Goal: Task Accomplishment & Management: Manage account settings

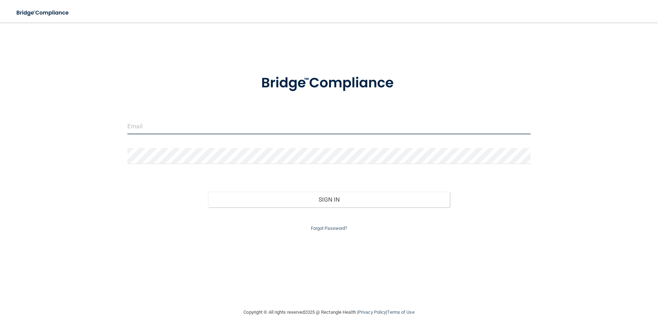
click at [139, 127] on input "email" at bounding box center [328, 127] width 403 height 16
type input "[EMAIL_ADDRESS][DOMAIN_NAME]"
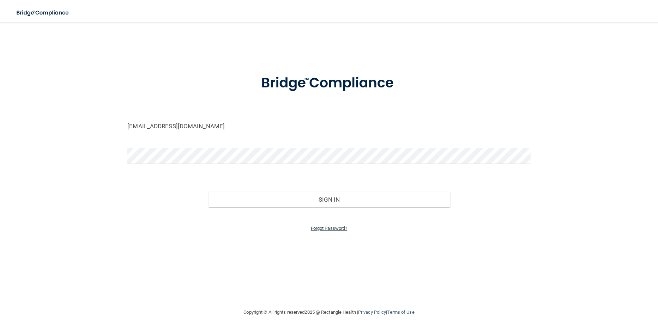
click at [319, 230] on link "Forgot Password?" at bounding box center [329, 228] width 37 height 5
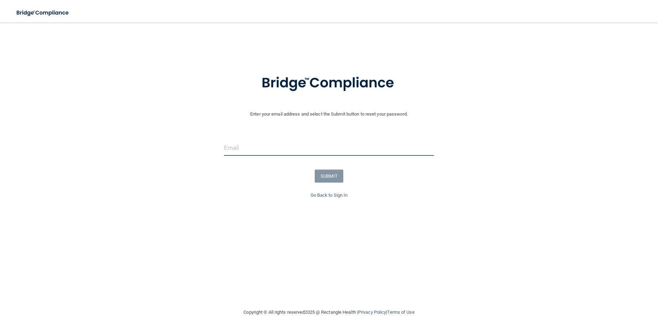
click at [238, 150] on input "email" at bounding box center [329, 148] width 210 height 16
type input "[EMAIL_ADDRESS][DOMAIN_NAME]"
click at [329, 196] on link "Go Back to Sign In" at bounding box center [329, 195] width 37 height 5
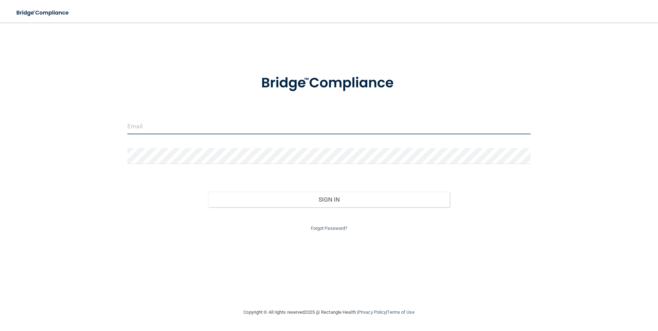
click at [152, 125] on input "email" at bounding box center [328, 127] width 403 height 16
type input "[EMAIL_ADDRESS][DOMAIN_NAME]"
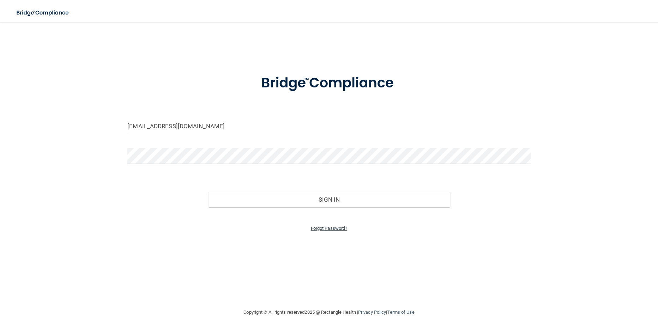
click at [329, 227] on link "Forgot Password?" at bounding box center [329, 228] width 37 height 5
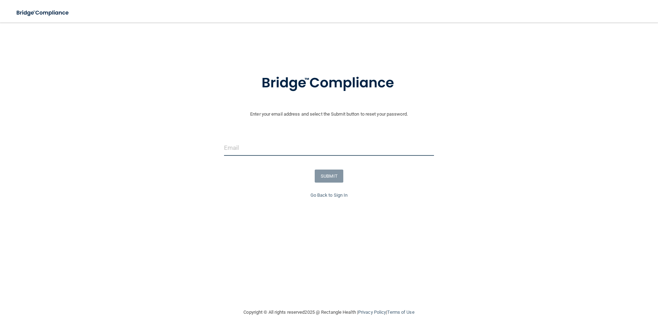
click at [257, 152] on input "email" at bounding box center [329, 148] width 210 height 16
click at [161, 166] on form "Enter your email address and select the Submit button to reset your password. S…" at bounding box center [329, 128] width 651 height 126
click at [234, 149] on input "email" at bounding box center [329, 148] width 210 height 16
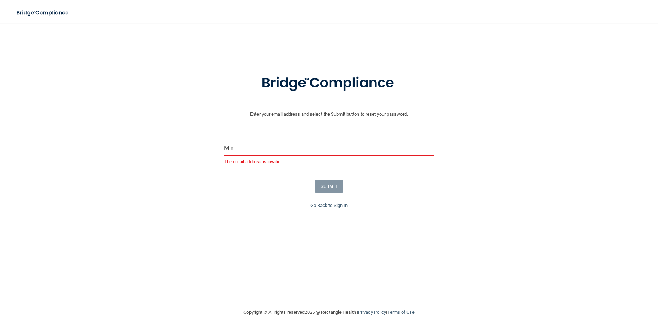
type input "[EMAIL_ADDRESS][DOMAIN_NAME]"
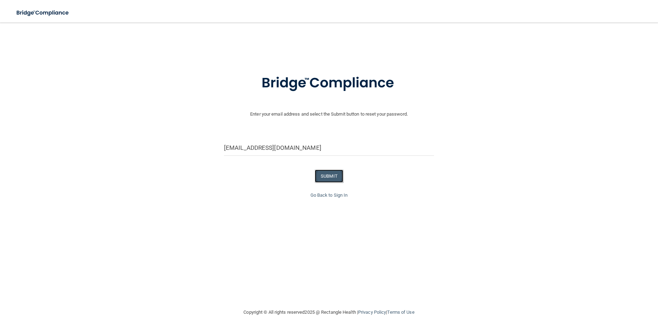
click at [330, 176] on button "SUBMIT" at bounding box center [329, 176] width 29 height 13
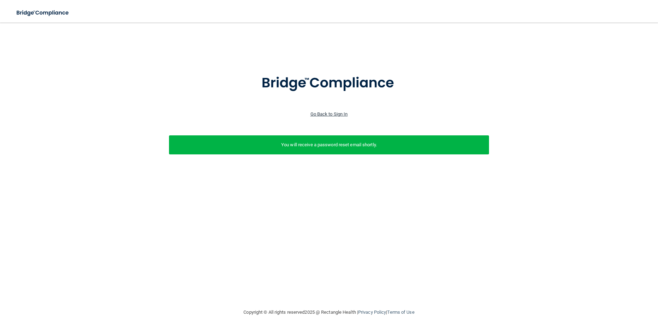
click at [337, 113] on link "Go Back to Sign In" at bounding box center [329, 114] width 37 height 5
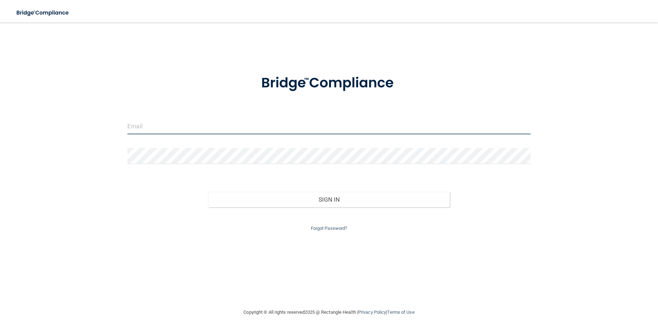
click at [143, 119] on input "email" at bounding box center [328, 127] width 403 height 16
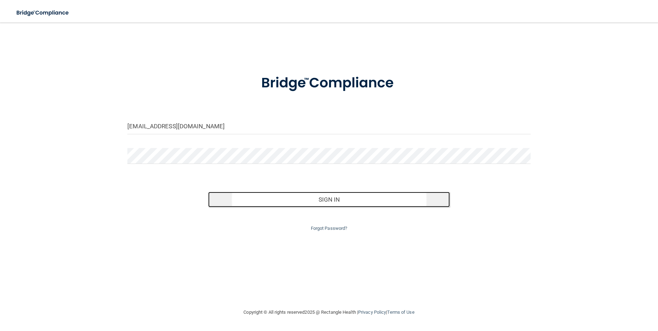
click at [334, 202] on button "Sign In" at bounding box center [329, 200] width 242 height 16
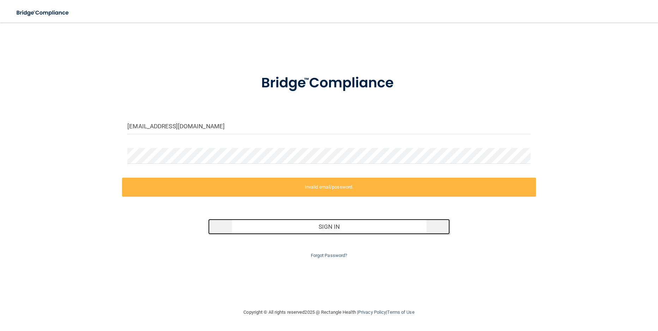
click at [325, 230] on button "Sign In" at bounding box center [329, 227] width 242 height 16
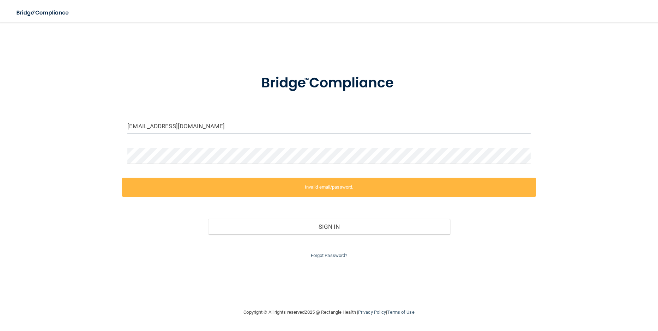
click at [206, 127] on input "[EMAIL_ADDRESS][DOMAIN_NAME]" at bounding box center [328, 127] width 403 height 16
drag, startPoint x: 214, startPoint y: 126, endPoint x: 102, endPoint y: 124, distance: 111.5
click at [104, 125] on div "marymoreau43@gmail.com Invalid email/password. You don't have permission to acc…" at bounding box center [329, 166] width 630 height 272
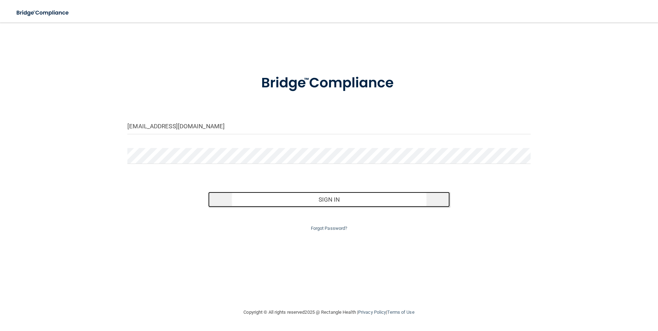
click at [335, 202] on button "Sign In" at bounding box center [329, 200] width 242 height 16
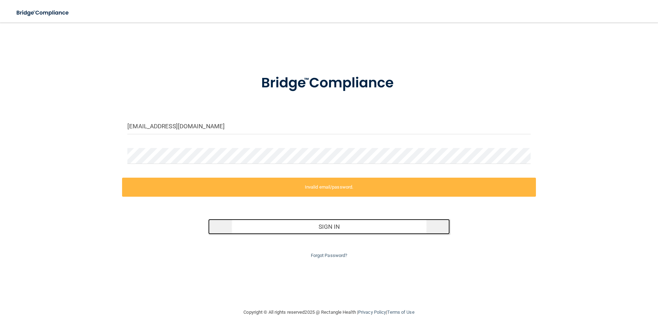
click at [320, 227] on button "Sign In" at bounding box center [329, 227] width 242 height 16
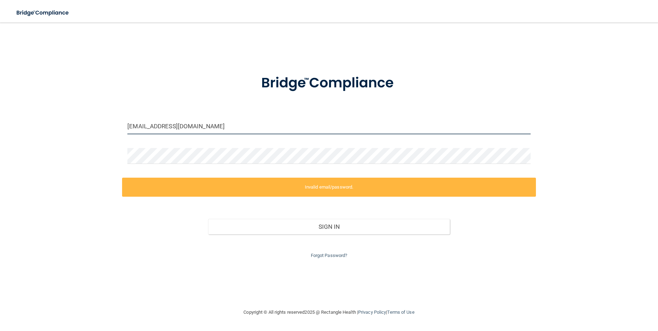
click at [208, 131] on input "[EMAIL_ADDRESS][DOMAIN_NAME]" at bounding box center [328, 127] width 403 height 16
click at [210, 128] on input "[EMAIL_ADDRESS][DOMAIN_NAME]" at bounding box center [328, 127] width 403 height 16
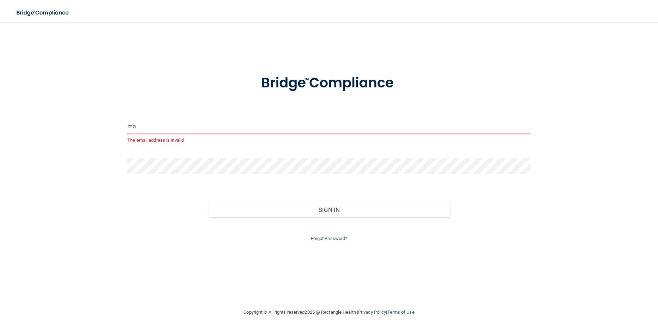
type input "m"
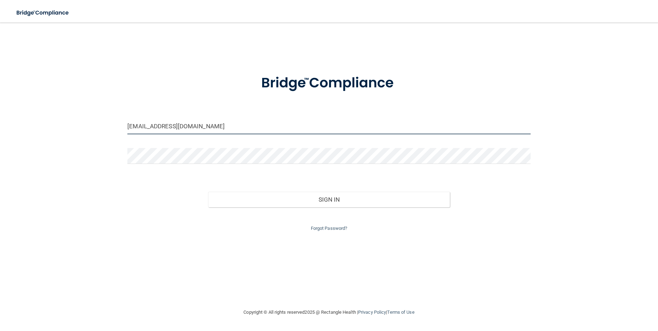
click at [206, 131] on input "[EMAIL_ADDRESS][DOMAIN_NAME]" at bounding box center [328, 127] width 403 height 16
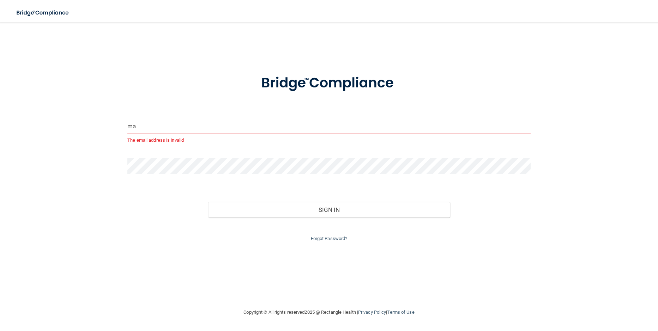
type input "m"
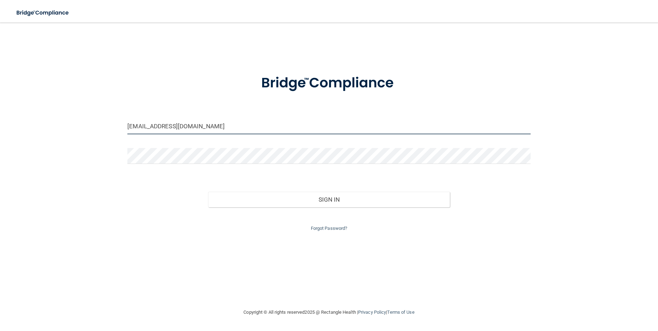
click at [208, 125] on input "[EMAIL_ADDRESS][DOMAIN_NAME]" at bounding box center [328, 127] width 403 height 16
type input "[EMAIL_ADDRESS][DOMAIN_NAME]"
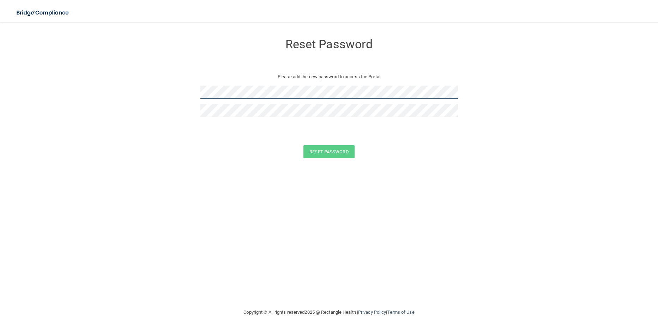
click at [193, 91] on form "Reset Password Please add the new password to access the Portal Reset Password …" at bounding box center [329, 98] width 630 height 137
click at [328, 152] on button "Reset Password" at bounding box center [329, 151] width 51 height 13
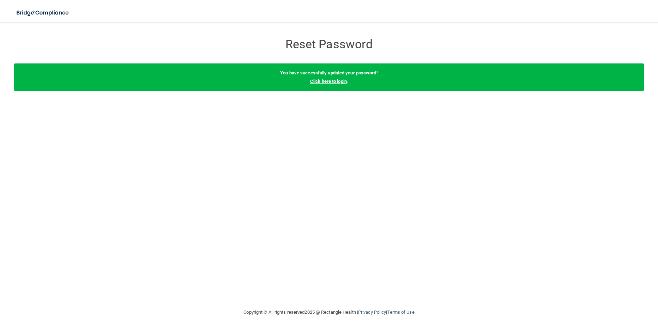
click at [336, 82] on link "Click here to login" at bounding box center [328, 81] width 37 height 5
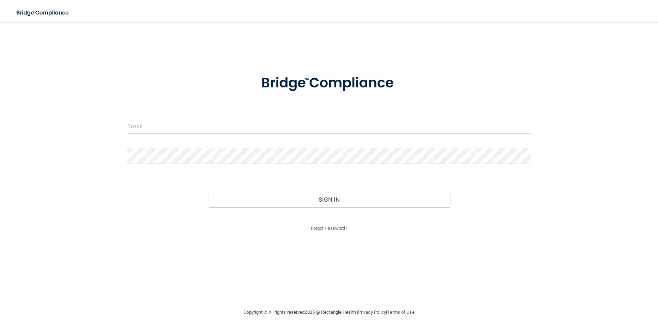
click at [144, 124] on input "email" at bounding box center [328, 127] width 403 height 16
type input "[EMAIL_ADDRESS][DOMAIN_NAME]"
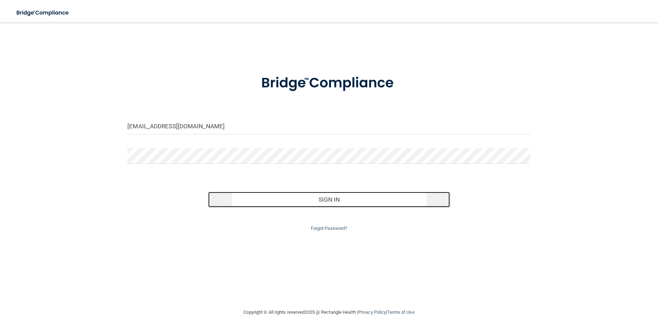
click at [331, 204] on button "Sign In" at bounding box center [329, 200] width 242 height 16
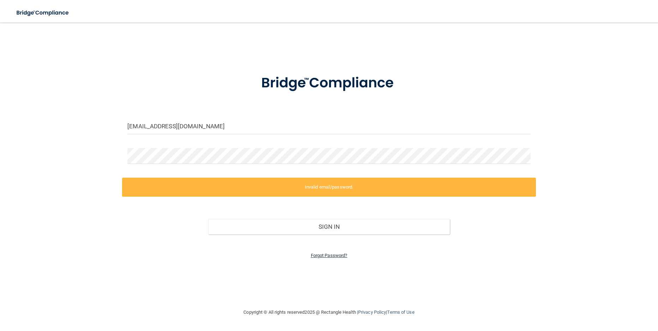
click at [329, 256] on link "Forgot Password?" at bounding box center [329, 255] width 37 height 5
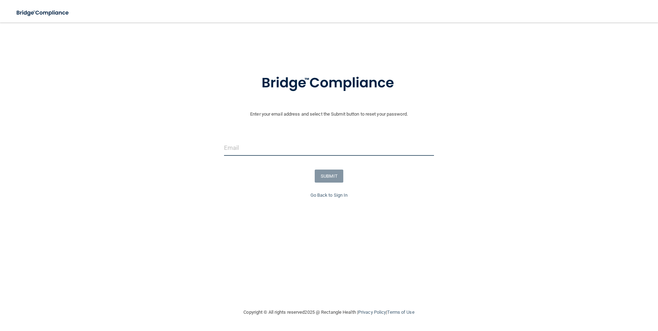
click at [233, 150] on input "email" at bounding box center [329, 148] width 210 height 16
type input "[EMAIL_ADDRESS][DOMAIN_NAME]"
click at [334, 178] on button "SUBMIT" at bounding box center [329, 176] width 29 height 13
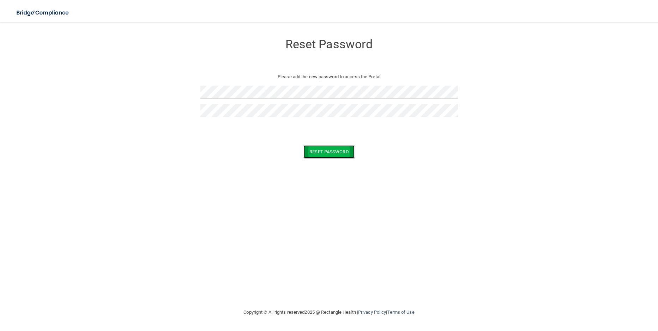
click at [319, 152] on button "Reset Password" at bounding box center [329, 151] width 51 height 13
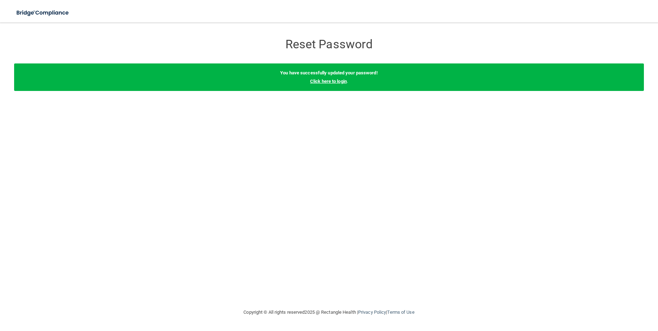
click at [328, 81] on link "Click here to login" at bounding box center [328, 81] width 37 height 5
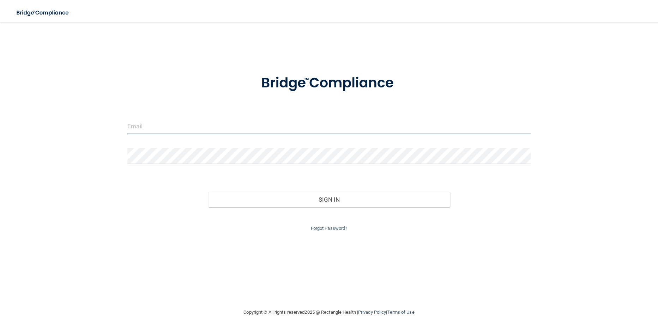
click at [136, 130] on input "email" at bounding box center [328, 127] width 403 height 16
type input "[EMAIL_ADDRESS][DOMAIN_NAME]"
click at [147, 133] on input "email" at bounding box center [328, 127] width 403 height 16
type input "[EMAIL_ADDRESS][DOMAIN_NAME]"
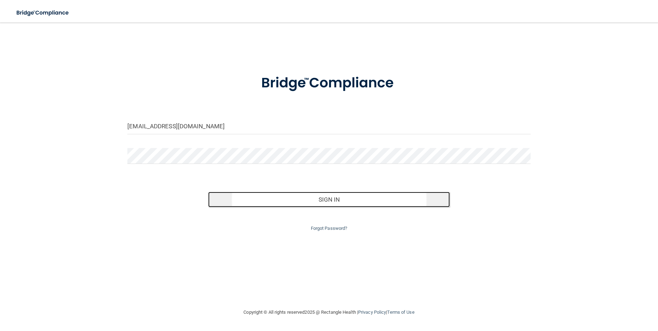
click at [329, 199] on button "Sign In" at bounding box center [329, 200] width 242 height 16
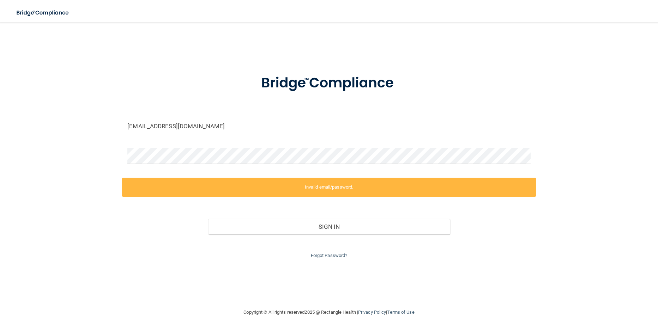
click at [324, 190] on label "Invalid email/password." at bounding box center [329, 187] width 414 height 19
click at [325, 188] on label "Invalid email/password." at bounding box center [329, 187] width 414 height 19
drag, startPoint x: 360, startPoint y: 187, endPoint x: 304, endPoint y: 187, distance: 56.1
click at [304, 187] on label "Invalid email/password." at bounding box center [329, 187] width 414 height 19
copy label "Invalid email/password."
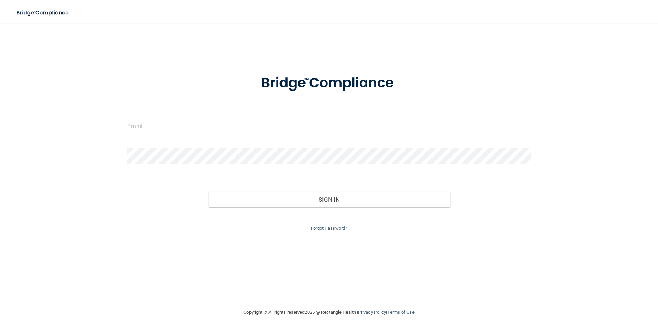
click at [143, 124] on input "email" at bounding box center [328, 127] width 403 height 16
type input "[EMAIL_ADDRESS][DOMAIN_NAME]"
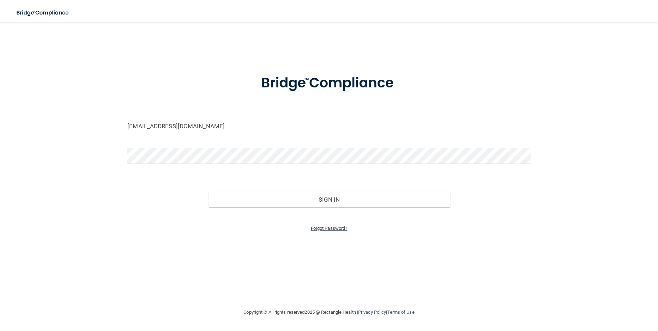
click at [332, 230] on link "Forgot Password?" at bounding box center [329, 228] width 37 height 5
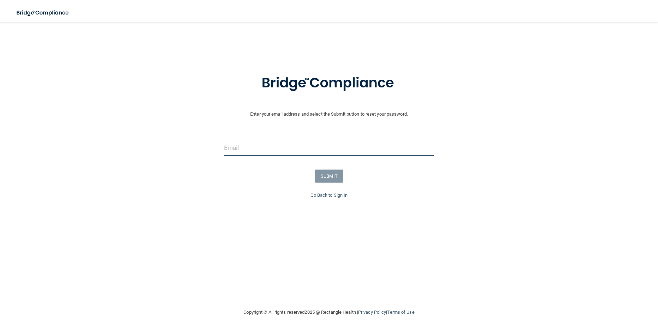
click at [236, 148] on input "email" at bounding box center [329, 148] width 210 height 16
type input "[EMAIL_ADDRESS][DOMAIN_NAME]"
